Goal: Transaction & Acquisition: Purchase product/service

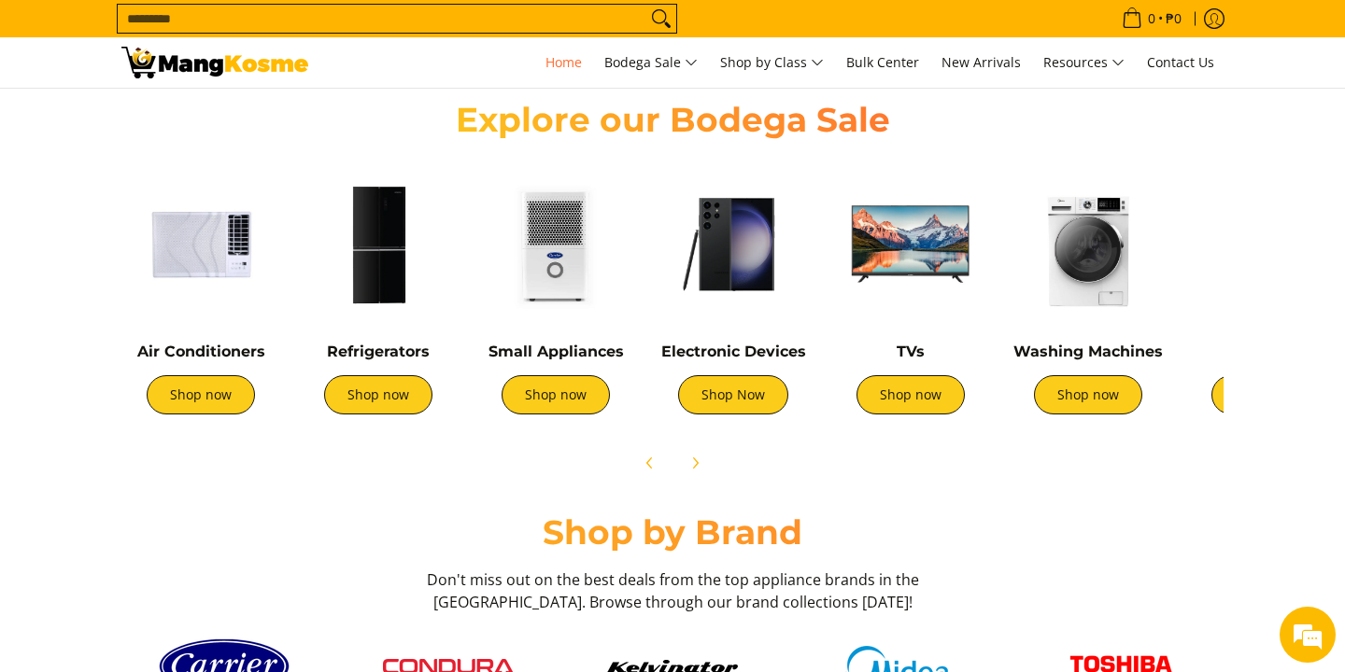
scroll to position [656, 0]
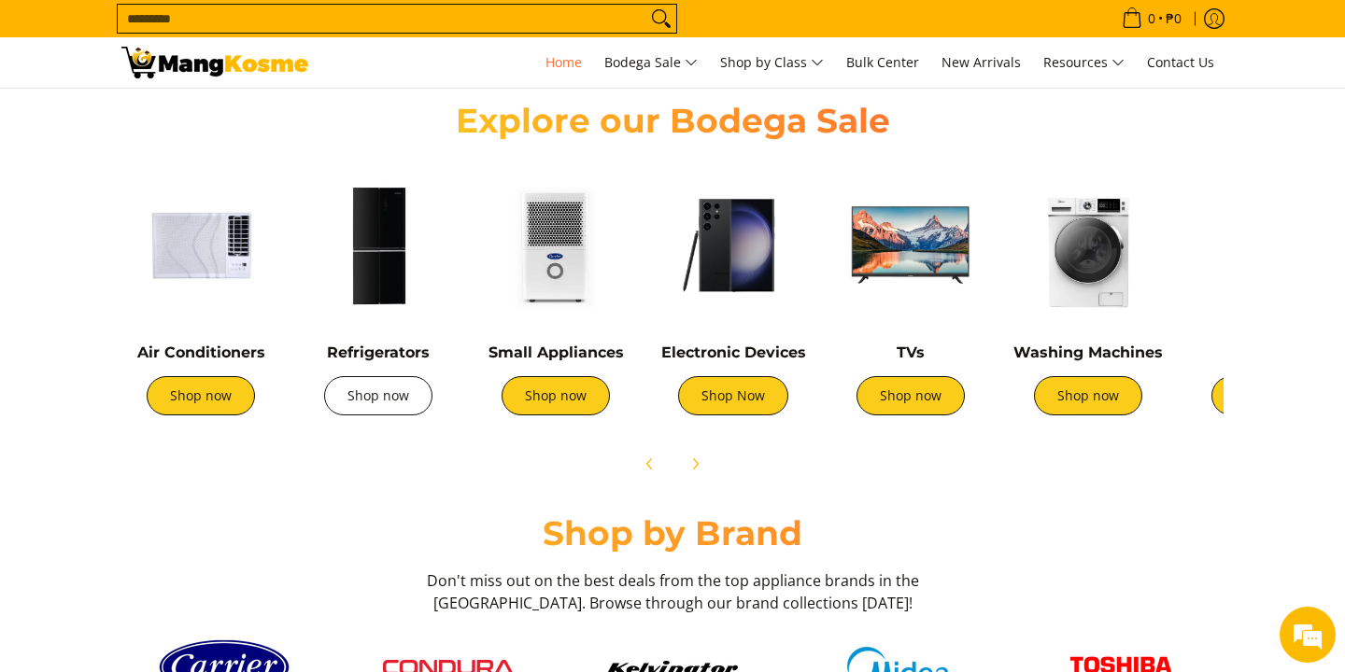
click at [387, 414] on link "Shop now" at bounding box center [378, 395] width 108 height 39
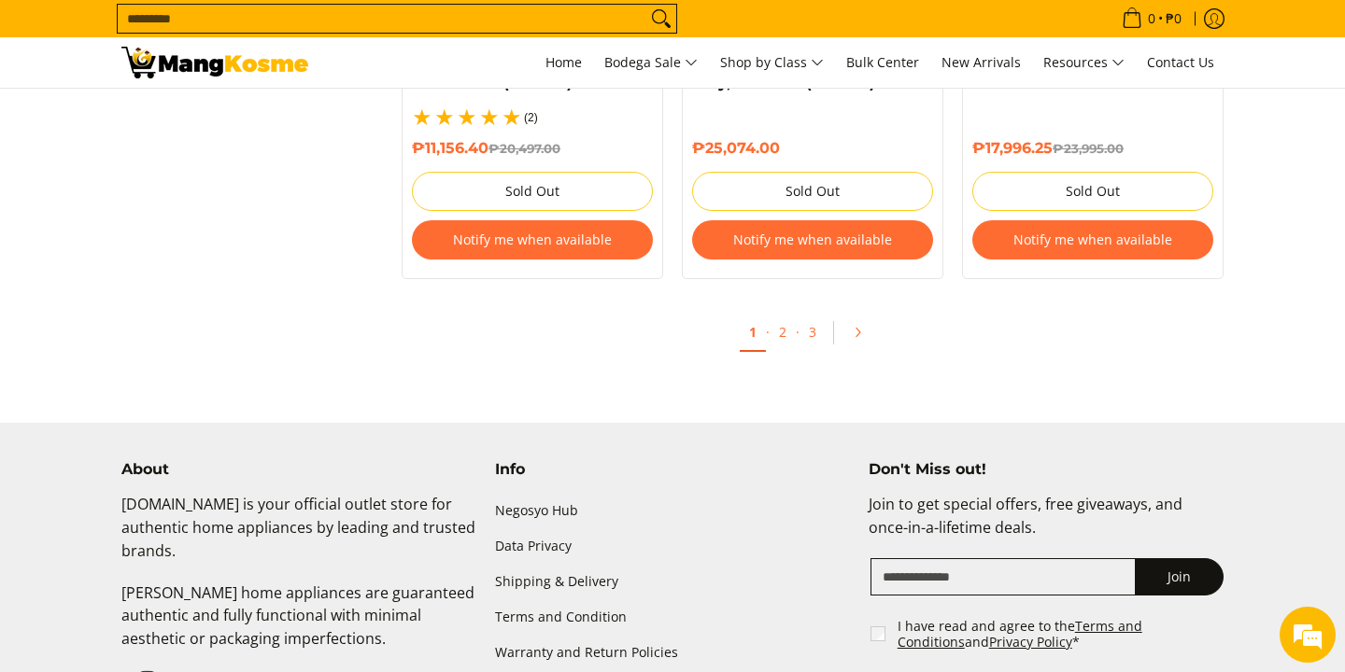
scroll to position [4343, 0]
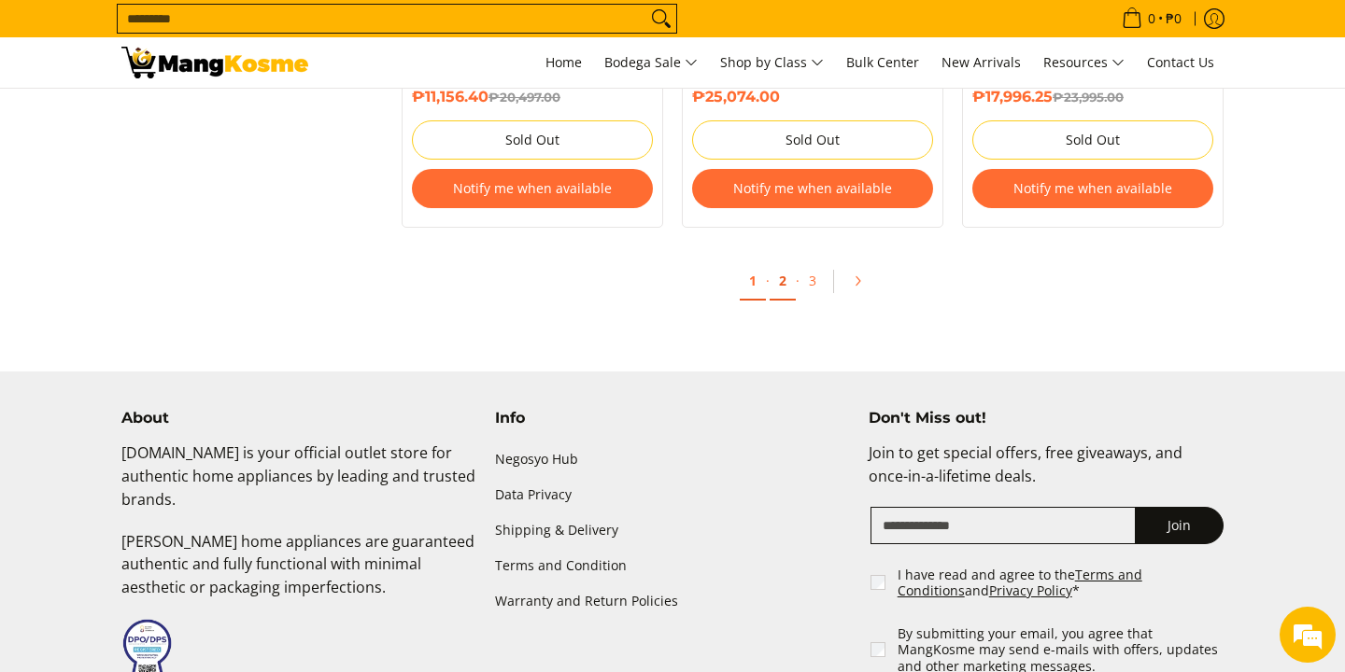
click at [778, 268] on link "2" at bounding box center [782, 281] width 26 height 38
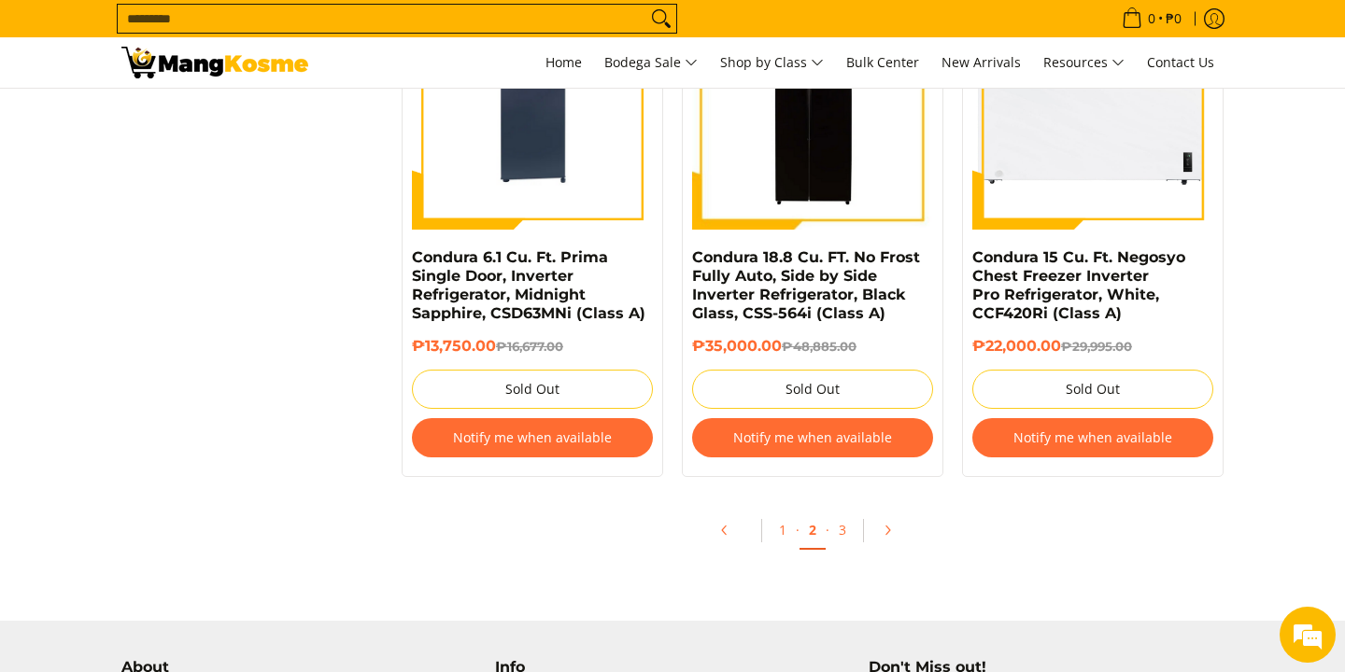
scroll to position [4022, 0]
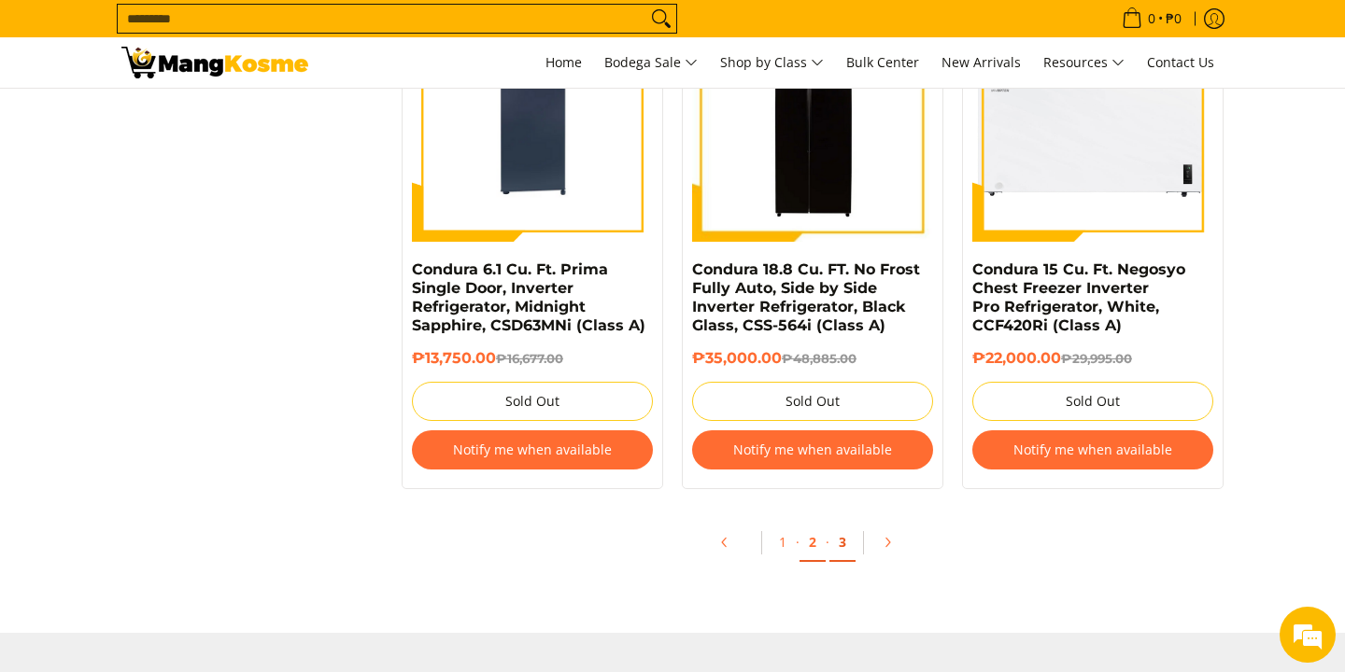
click at [844, 554] on link "3" at bounding box center [842, 543] width 26 height 38
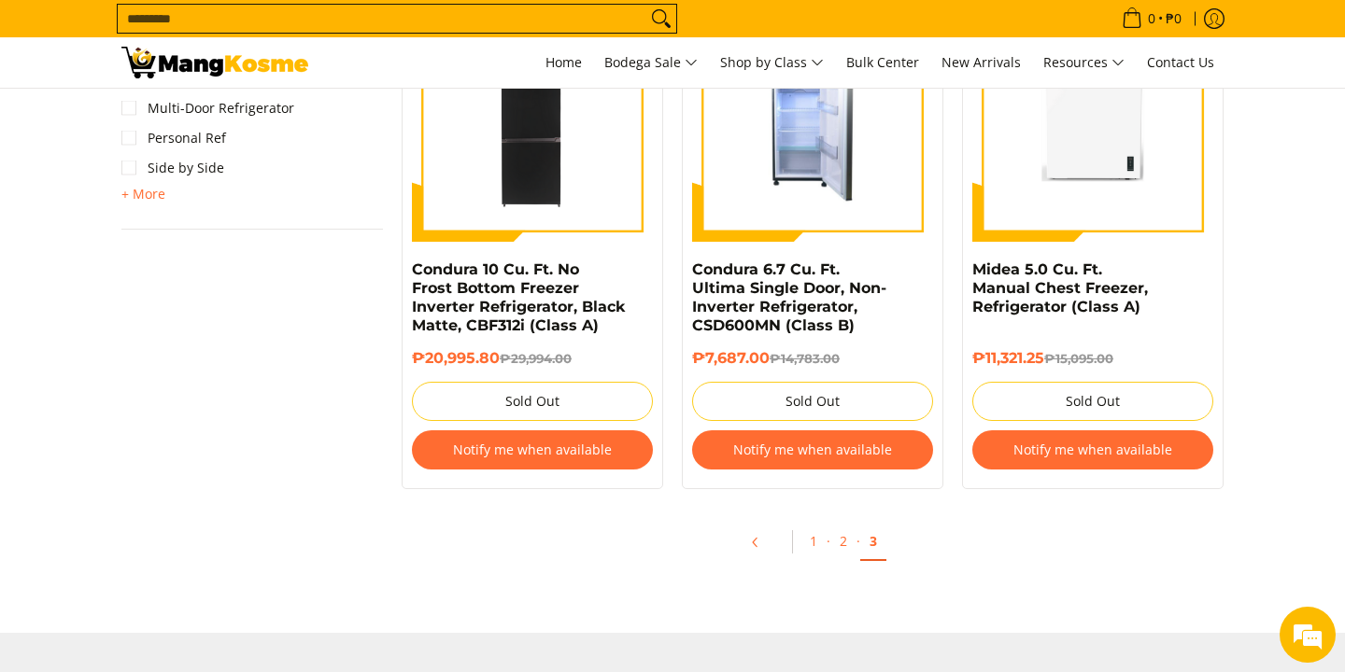
scroll to position [1510, 0]
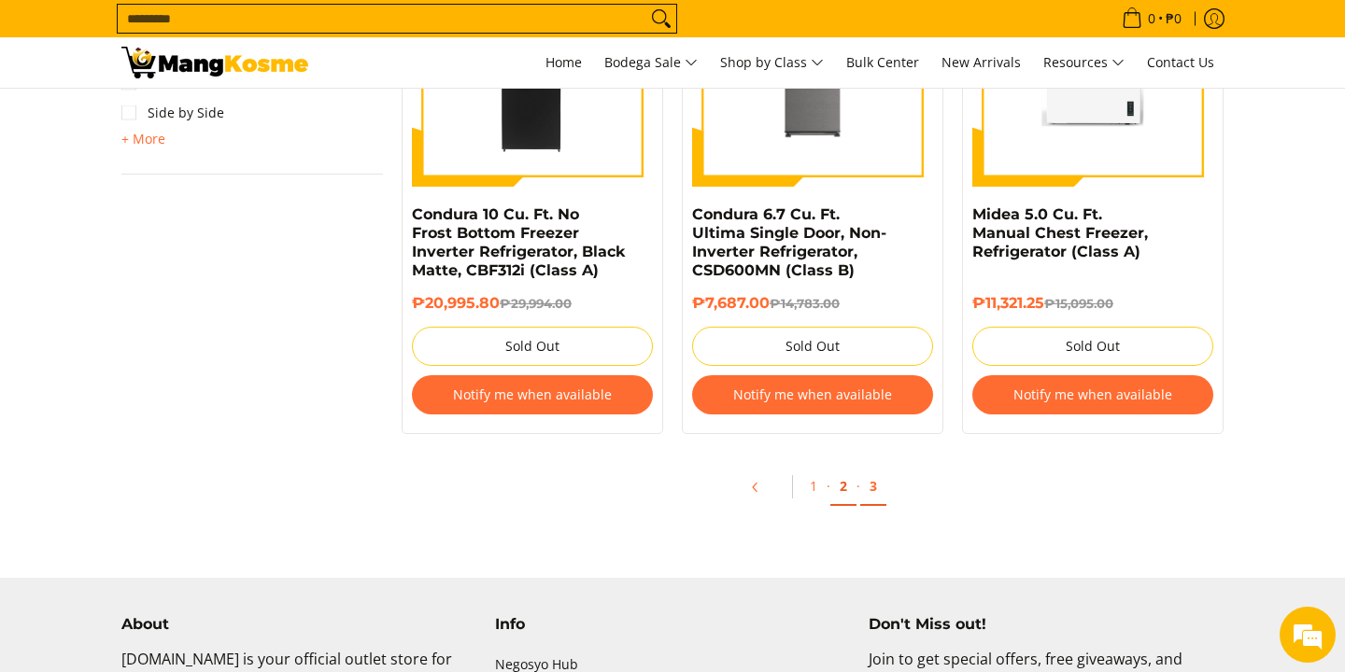
click at [845, 496] on link "2" at bounding box center [843, 487] width 26 height 38
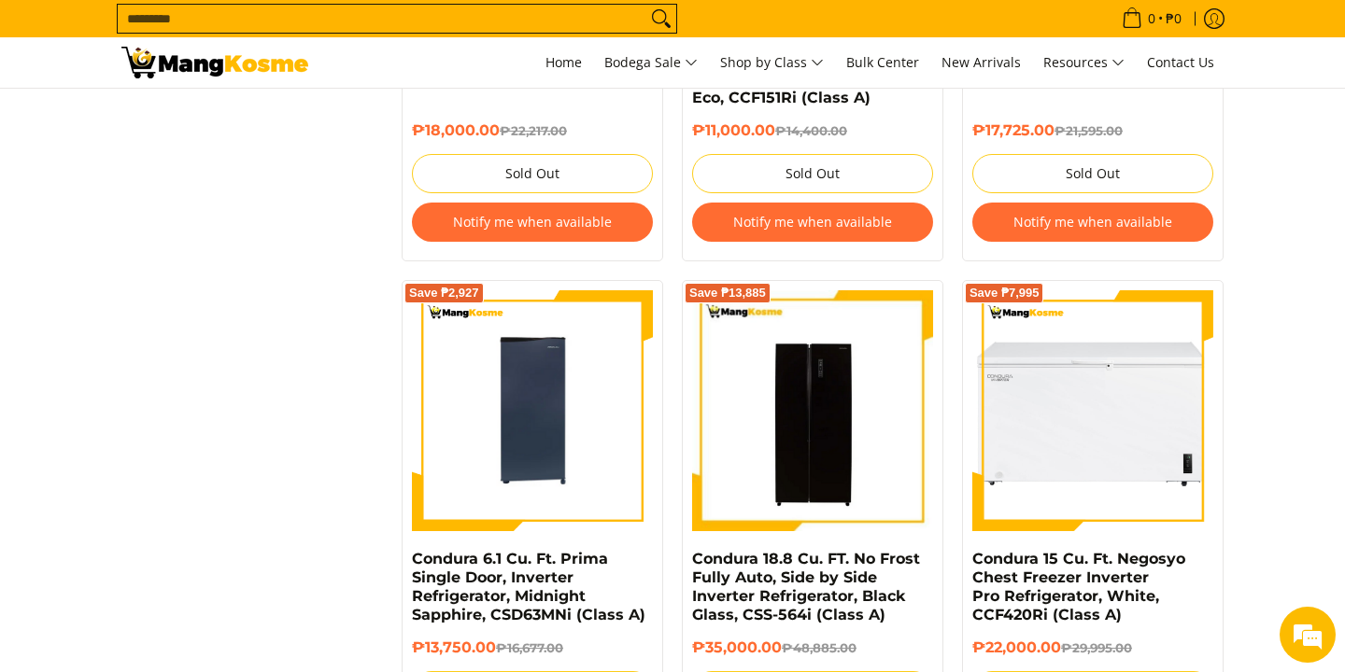
scroll to position [3749, 0]
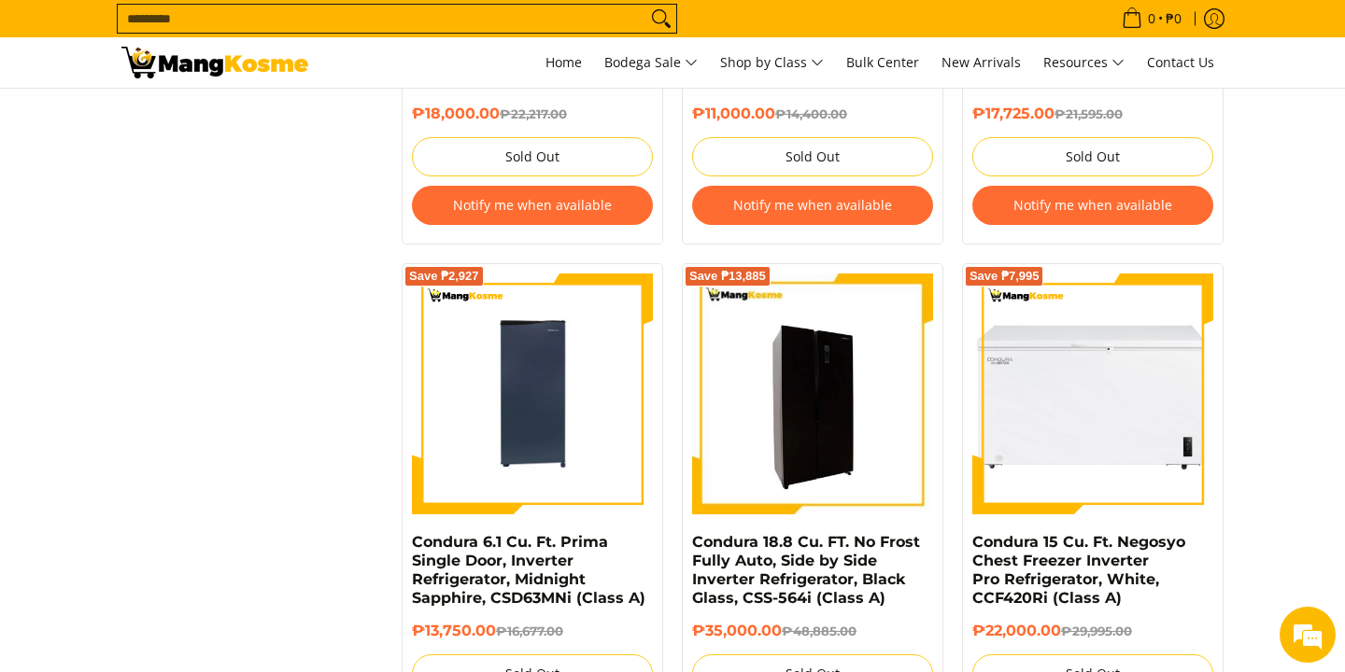
click at [819, 386] on img at bounding box center [812, 394] width 241 height 241
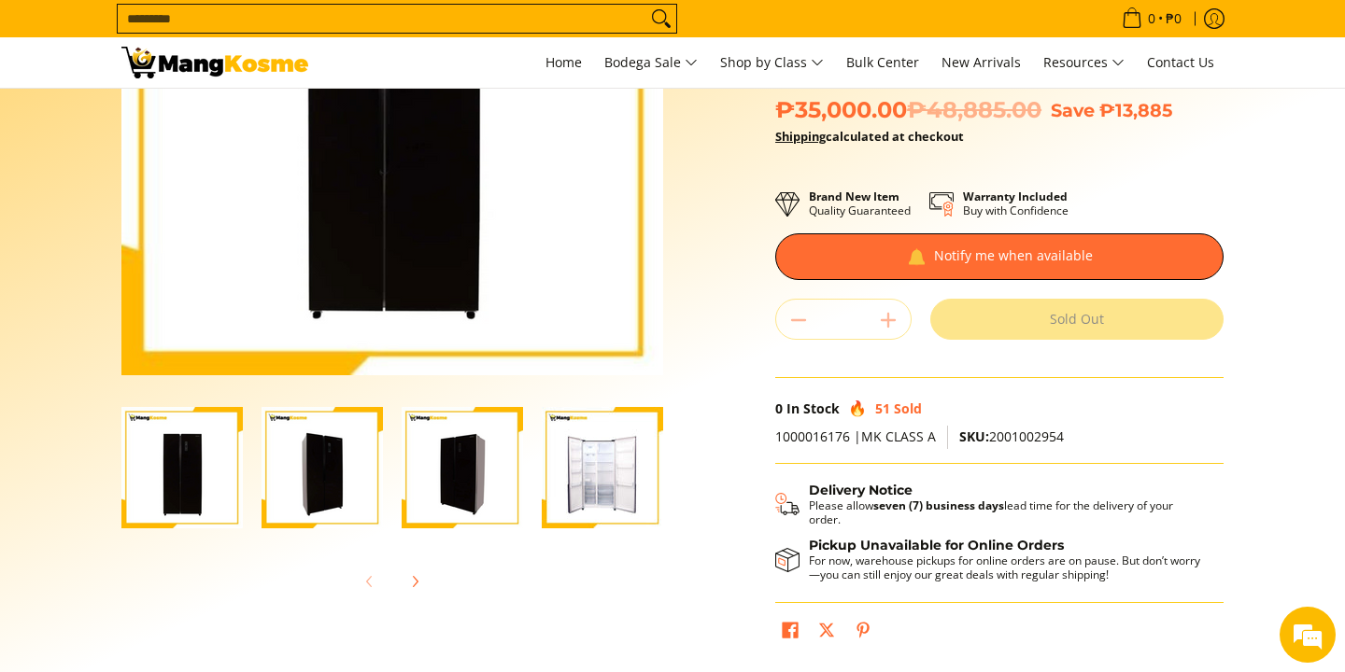
scroll to position [301, 0]
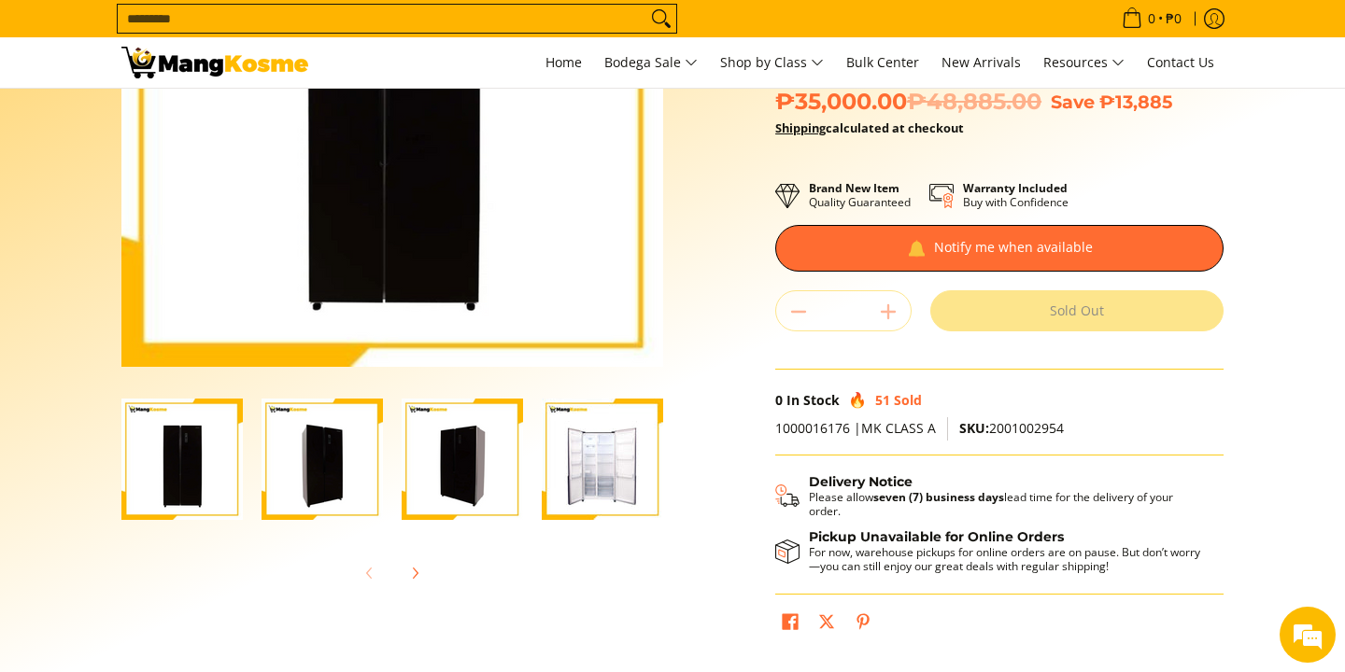
click at [606, 495] on img "Condura 18.8 Cu. FT. No Frost Fully Auto, Side by Side Inverter Refrigerator, B…" at bounding box center [602, 459] width 121 height 121
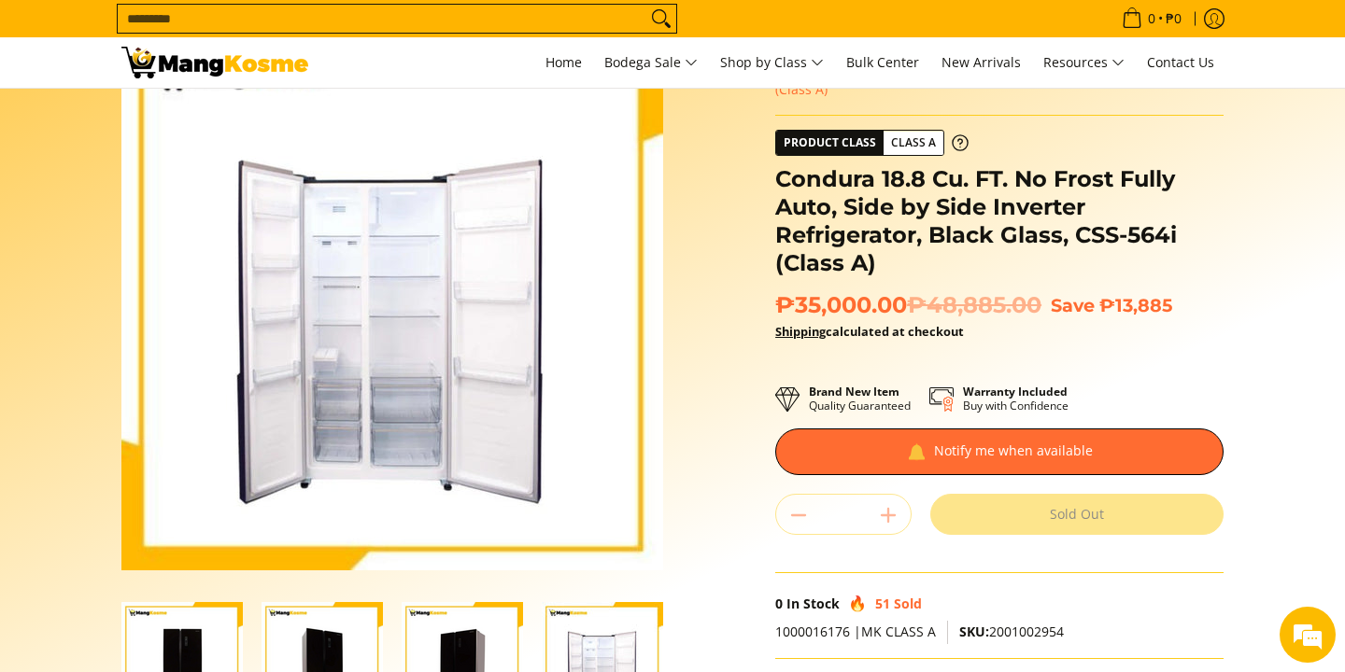
scroll to position [0, 0]
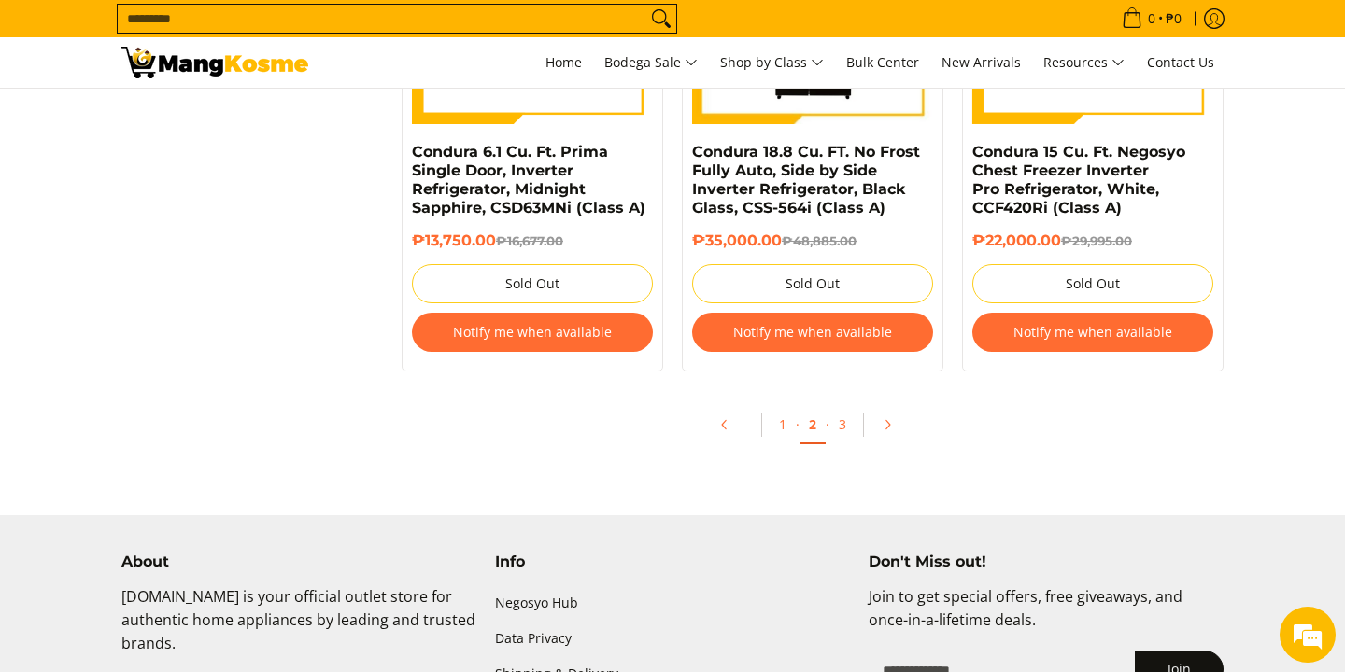
scroll to position [4138, 0]
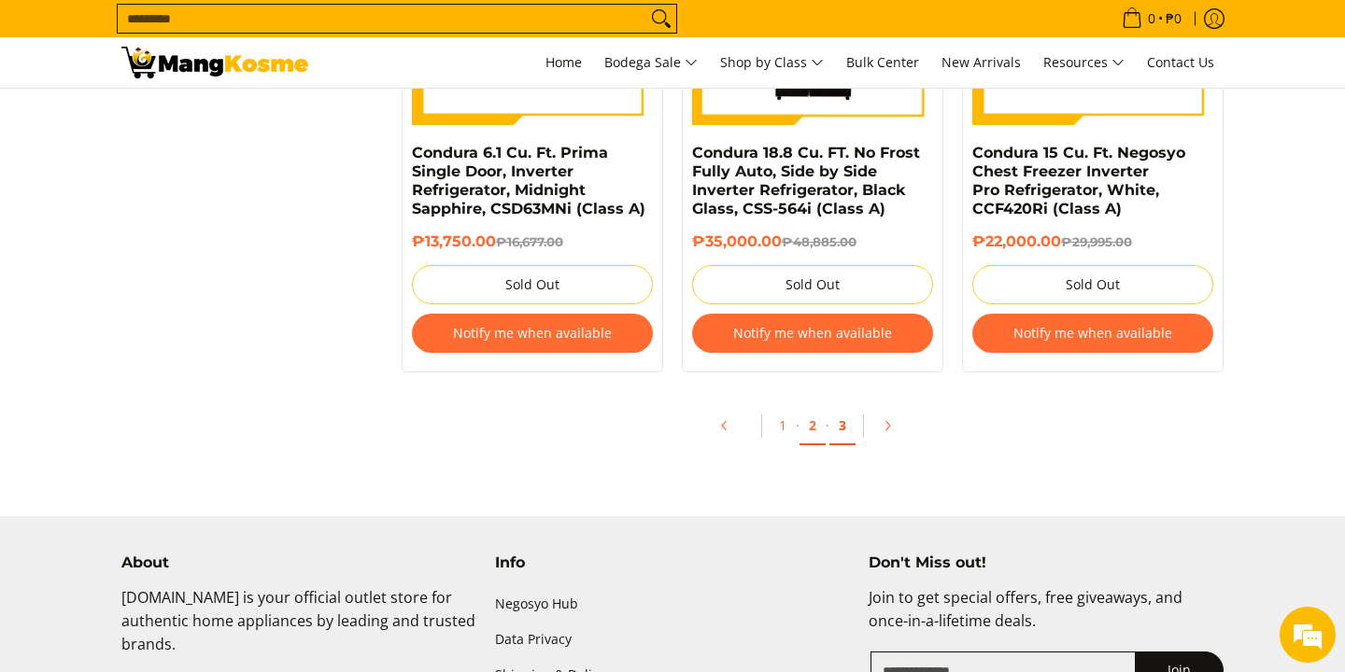
click at [844, 442] on link "3" at bounding box center [842, 426] width 26 height 38
